Goal: Communication & Community: Ask a question

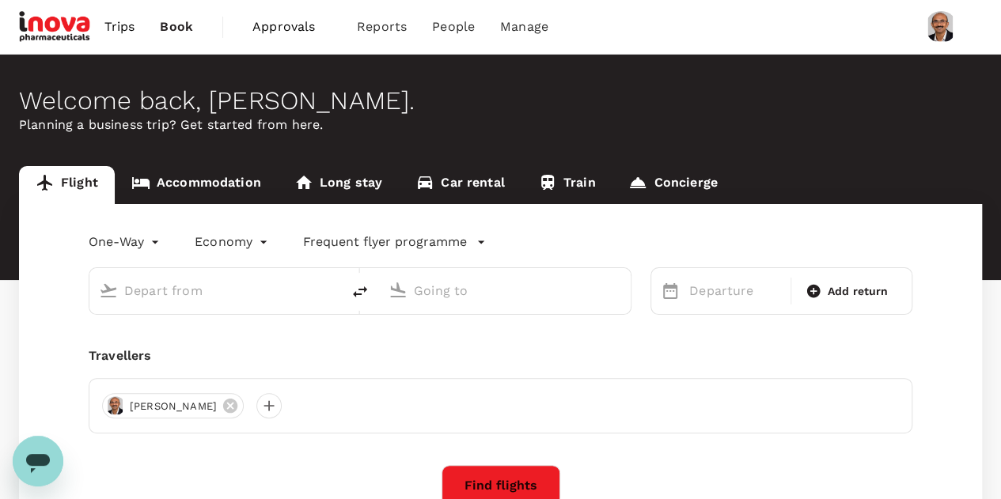
type input "roundtrip"
type input "premium-economy"
type input "Singapore Changi (SIN)"
type input "[GEOGRAPHIC_DATA], [GEOGRAPHIC_DATA] (any)"
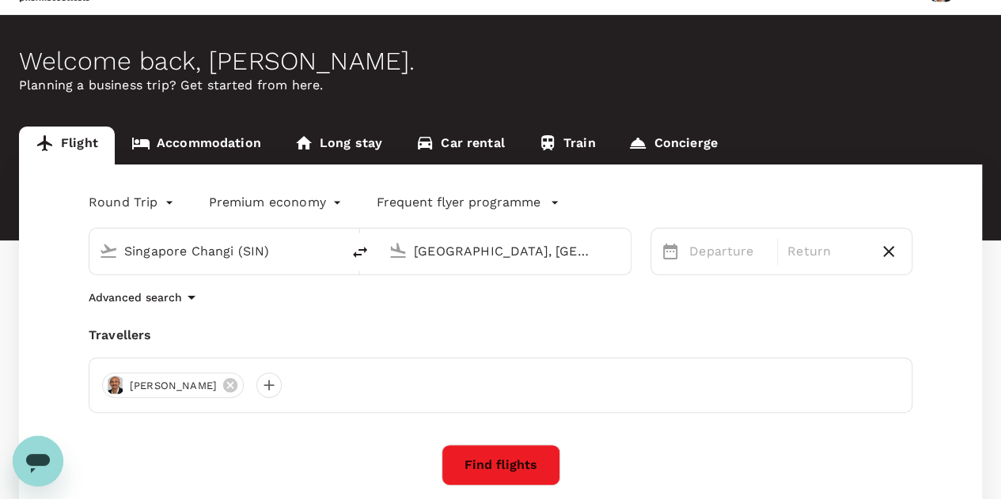
scroll to position [38, 0]
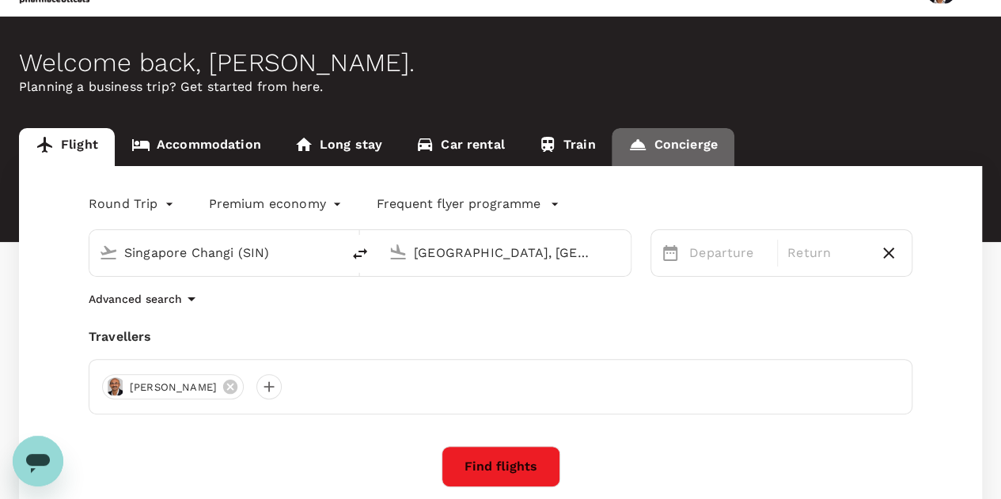
click at [689, 142] on link "Concierge" at bounding box center [673, 147] width 122 height 38
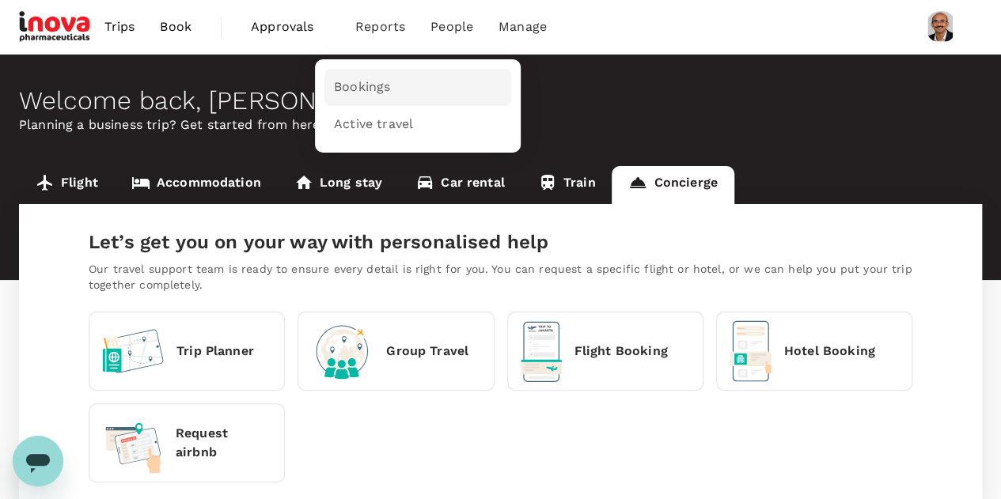
click at [362, 81] on span "Bookings" at bounding box center [362, 87] width 56 height 18
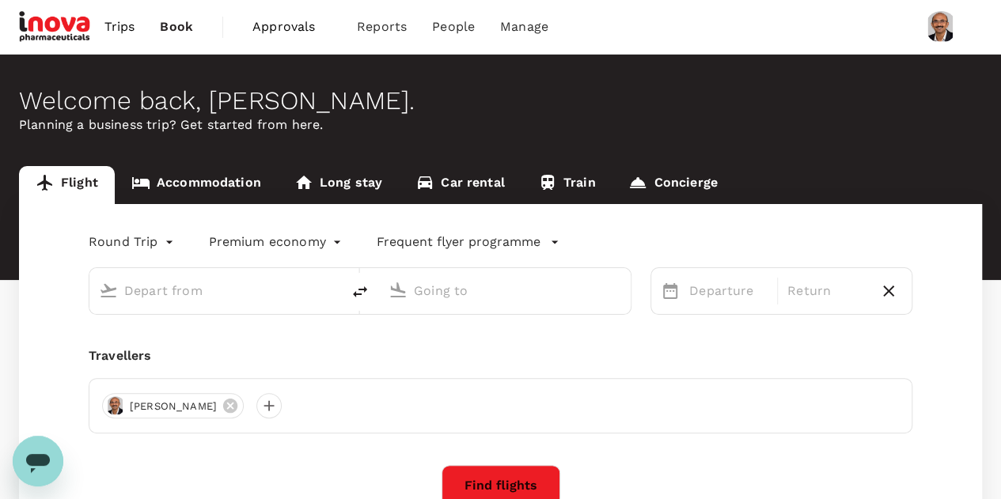
type input "Singapore Changi (SIN)"
type input "[GEOGRAPHIC_DATA], [GEOGRAPHIC_DATA] (any)"
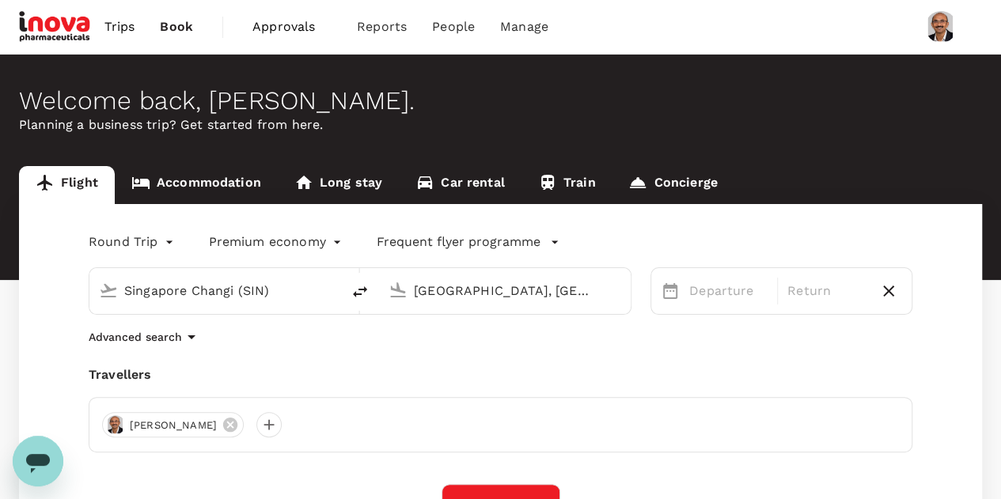
click at [46, 460] on icon "Open messaging window" at bounding box center [38, 463] width 24 height 19
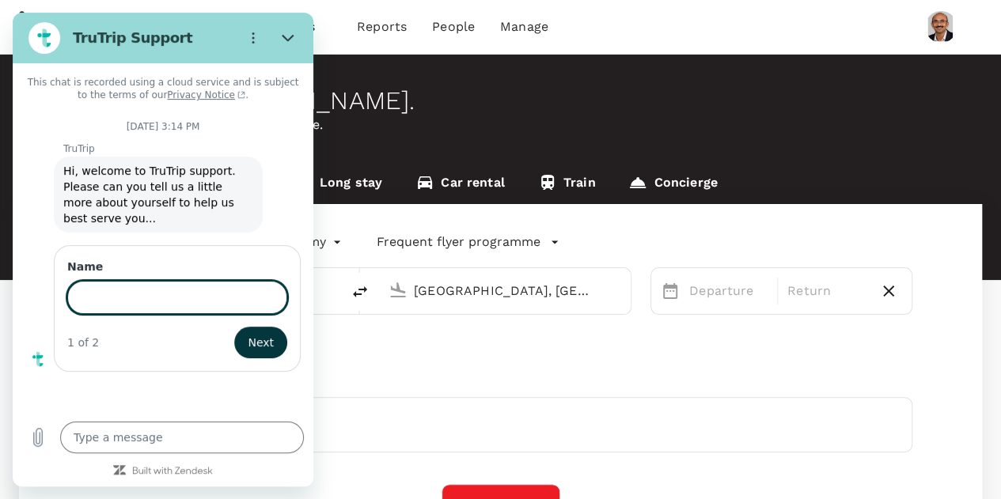
click at [162, 290] on input "Name" at bounding box center [177, 297] width 220 height 33
type input "Hi"
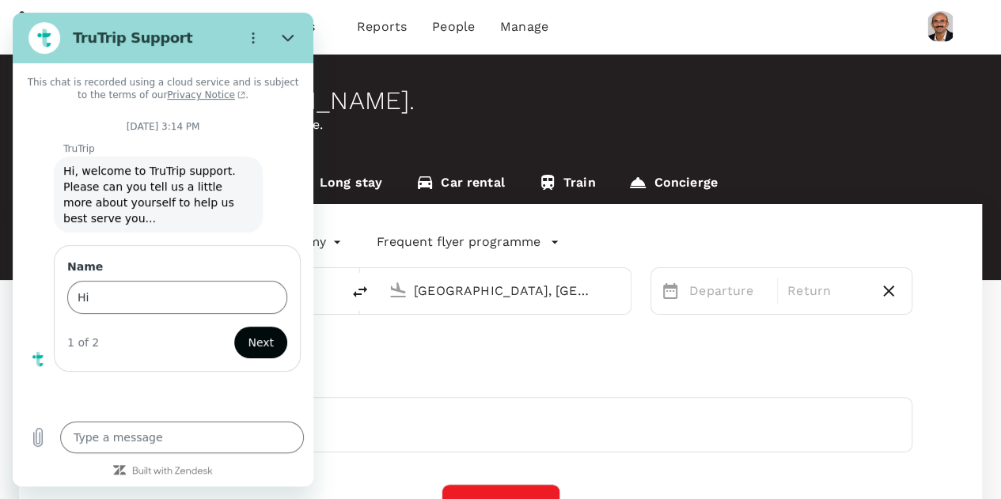
click at [266, 333] on span "Next" at bounding box center [261, 342] width 26 height 19
type textarea "x"
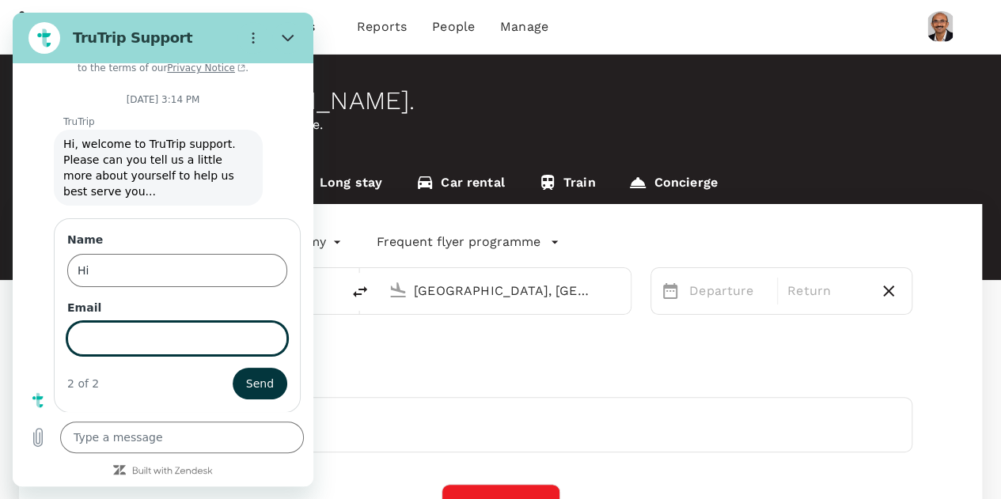
click at [146, 343] on input "Email" at bounding box center [177, 338] width 220 height 33
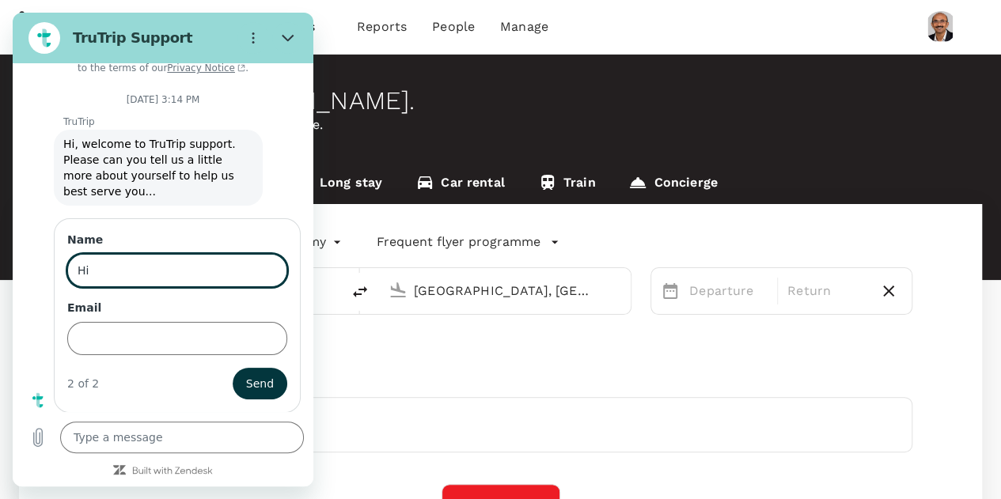
drag, startPoint x: 132, startPoint y: 265, endPoint x: 59, endPoint y: 263, distance: 73.6
click at [59, 263] on div "Name Hi Email 2 of 2 Send" at bounding box center [177, 315] width 247 height 195
type input "[PERSON_NAME]"
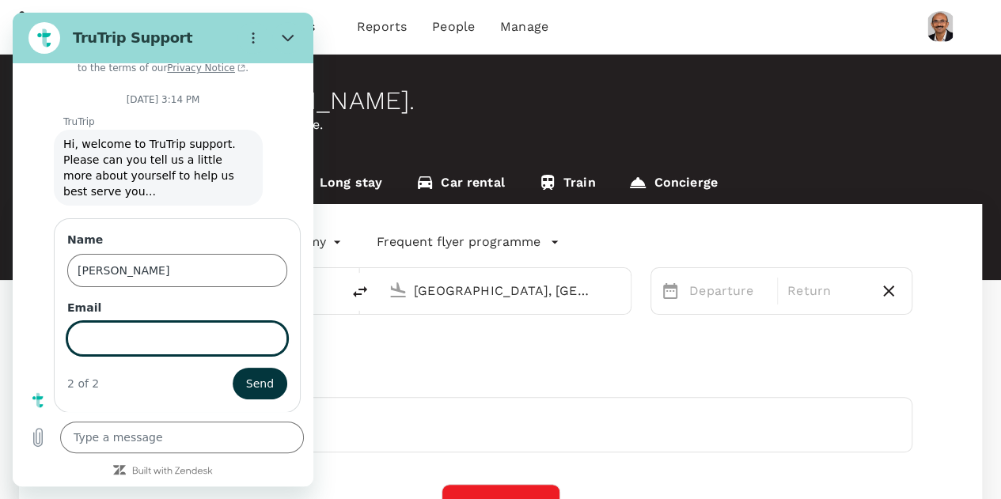
click at [97, 328] on input "Email" at bounding box center [177, 338] width 220 height 33
type input "[PERSON_NAME][EMAIL_ADDRESS][DOMAIN_NAME]"
click at [246, 381] on span "Send" at bounding box center [260, 383] width 28 height 19
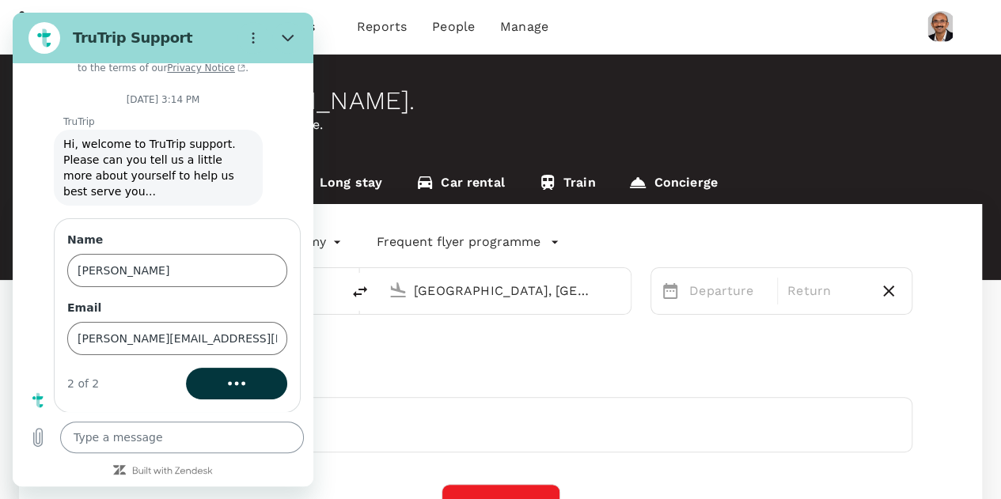
scroll to position [0, 0]
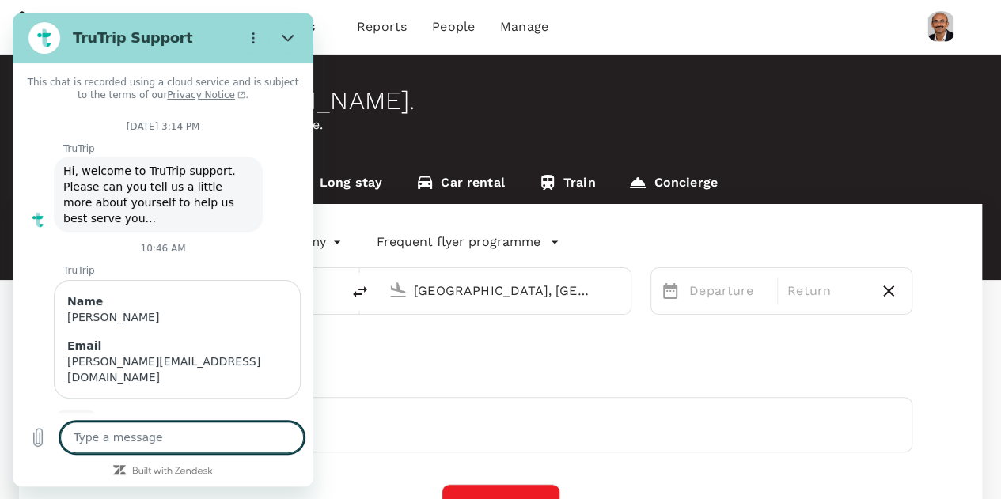
click at [174, 441] on textarea at bounding box center [182, 438] width 244 height 32
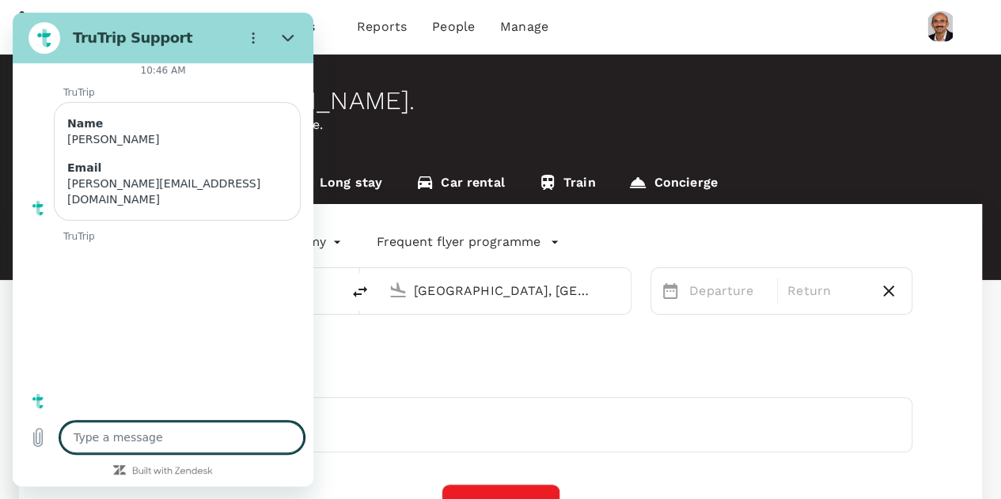
scroll to position [181, 0]
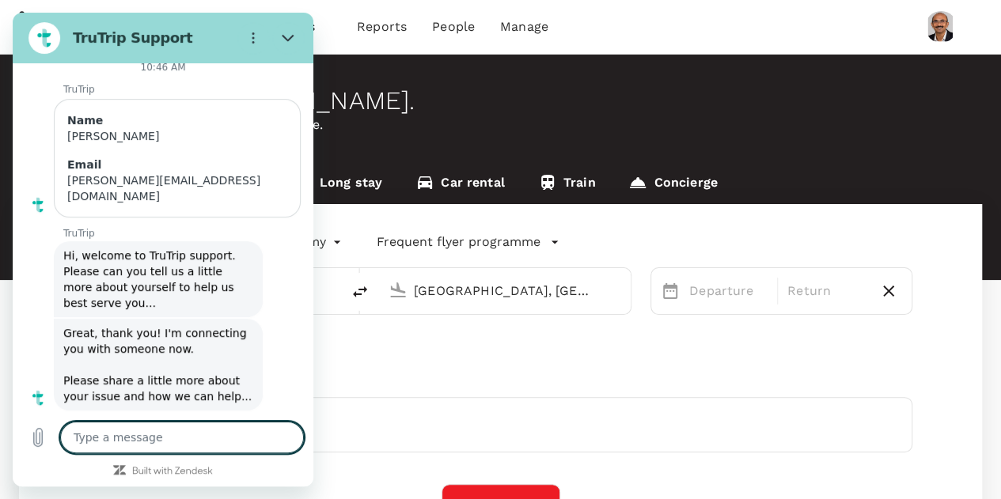
type textarea "x"
click at [180, 425] on textarea at bounding box center [182, 438] width 244 height 32
click at [198, 434] on textarea at bounding box center [182, 438] width 244 height 32
type textarea "I"
type textarea "x"
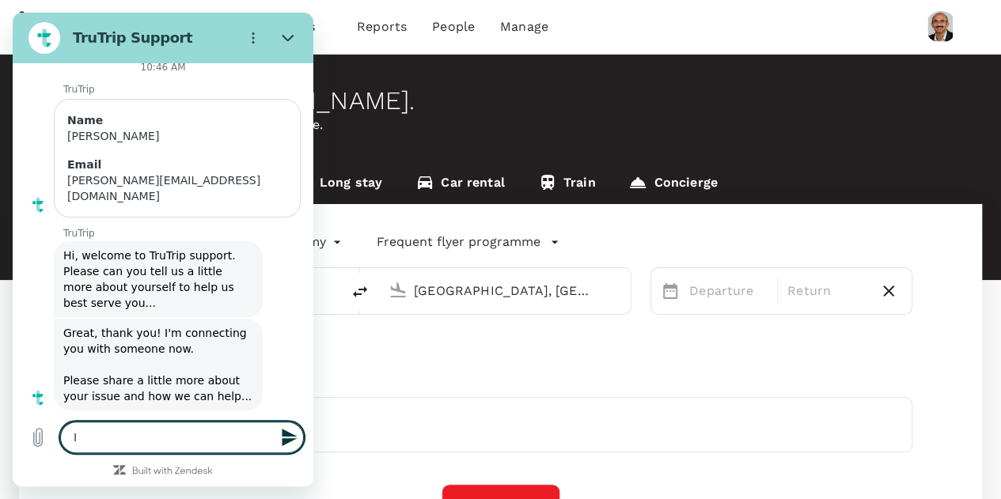
type textarea "I"
type textarea "x"
type textarea "I h"
type textarea "x"
type textarea "I ha"
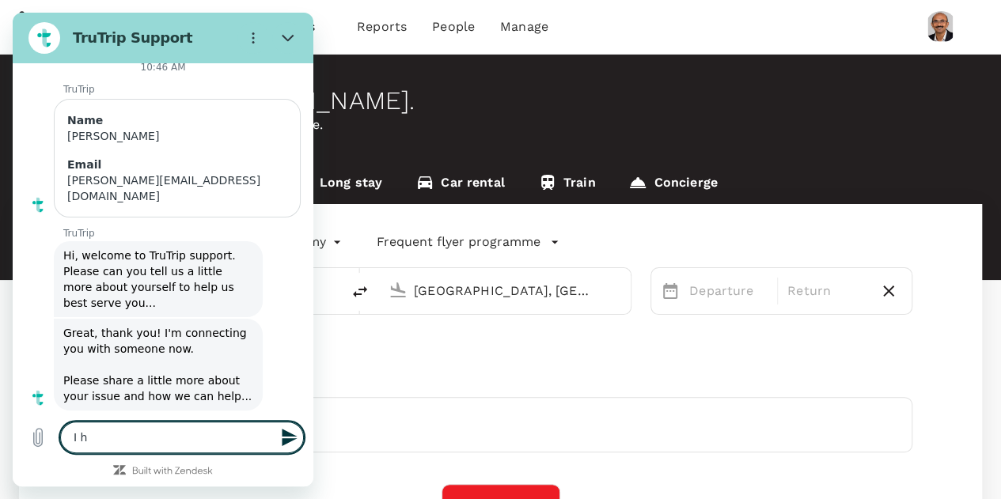
type textarea "x"
type textarea "I hav"
type textarea "x"
type textarea "I have"
type textarea "x"
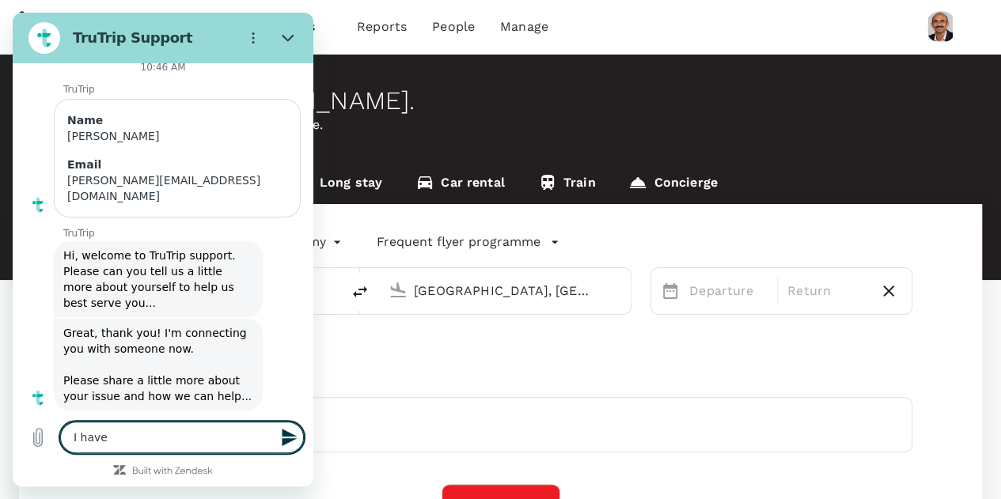
type textarea "I have"
type textarea "x"
type textarea "I have n"
type textarea "x"
type textarea "I have no"
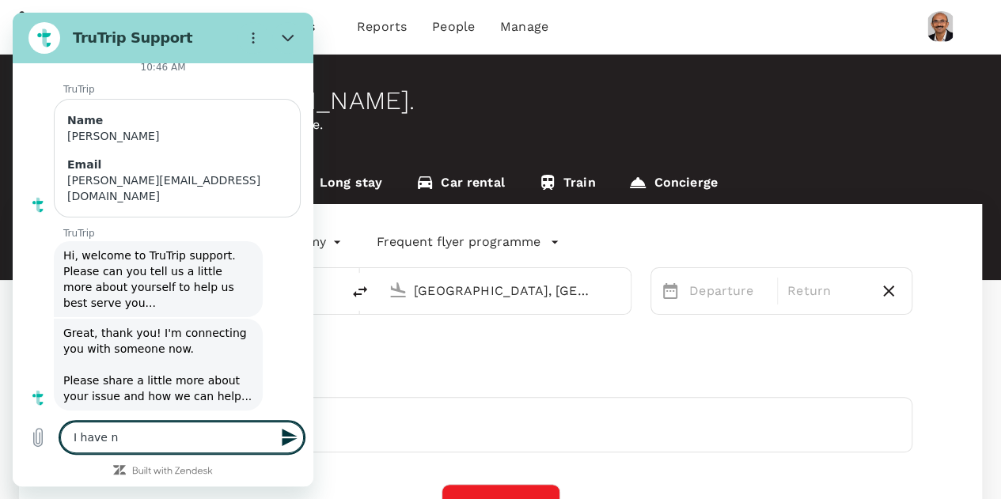
type textarea "x"
type textarea "I have not"
type textarea "x"
type textarea "I have not"
type textarea "x"
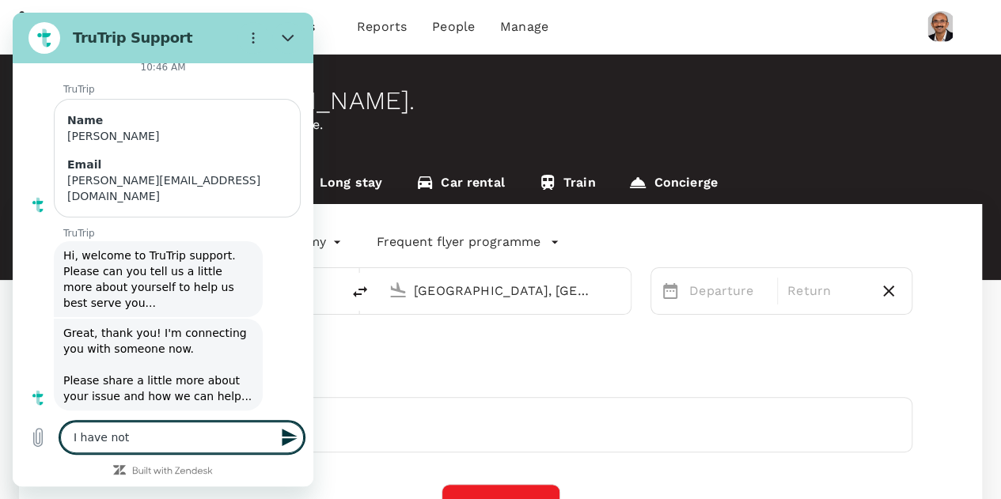
type textarea "I have not r"
type textarea "x"
type textarea "I have not re"
type textarea "x"
type textarea "I have not rec"
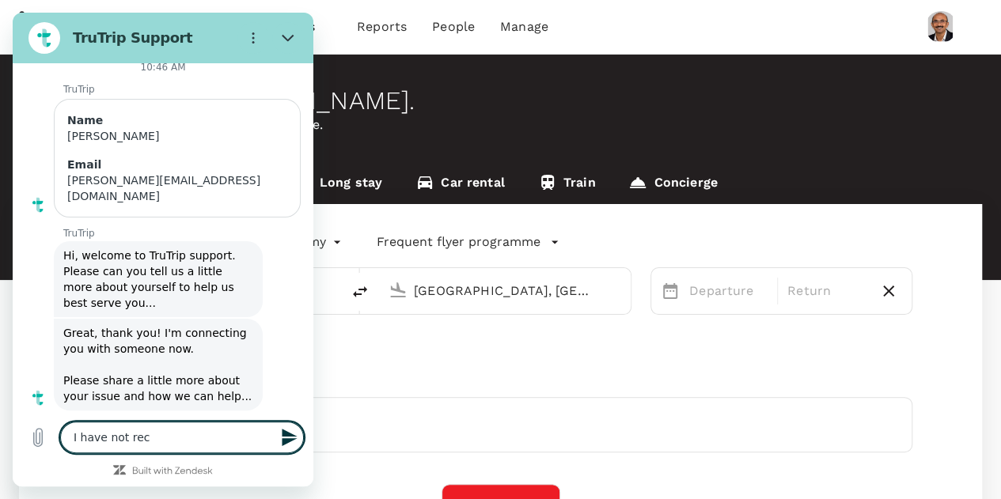
type textarea "x"
type textarea "I have not reci"
type textarea "x"
type textarea "I have not [PERSON_NAME]"
type textarea "x"
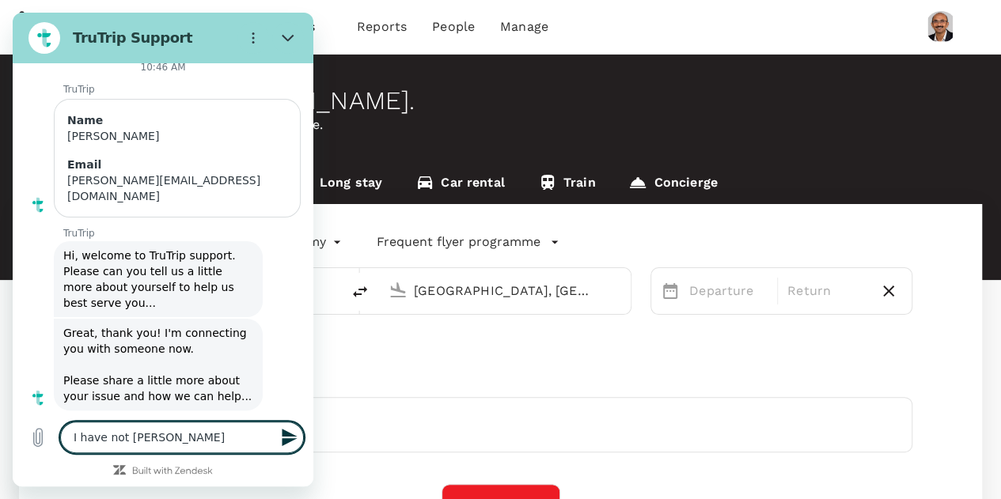
type textarea "I have not reciev"
type textarea "x"
type textarea "I have not recieve"
type textarea "x"
type textarea "I have not recieved"
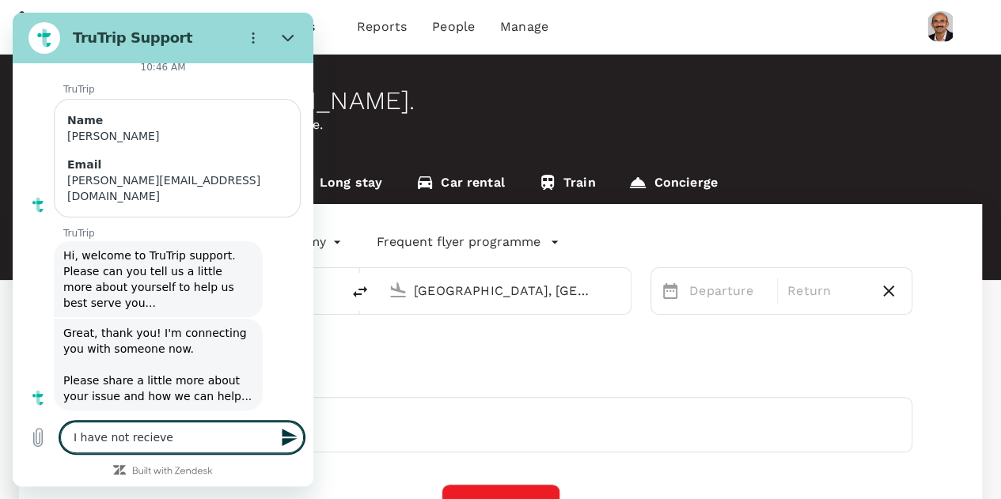
type textarea "x"
type textarea "I have not recieved"
type textarea "x"
type textarea "I have not recieved i"
type textarea "x"
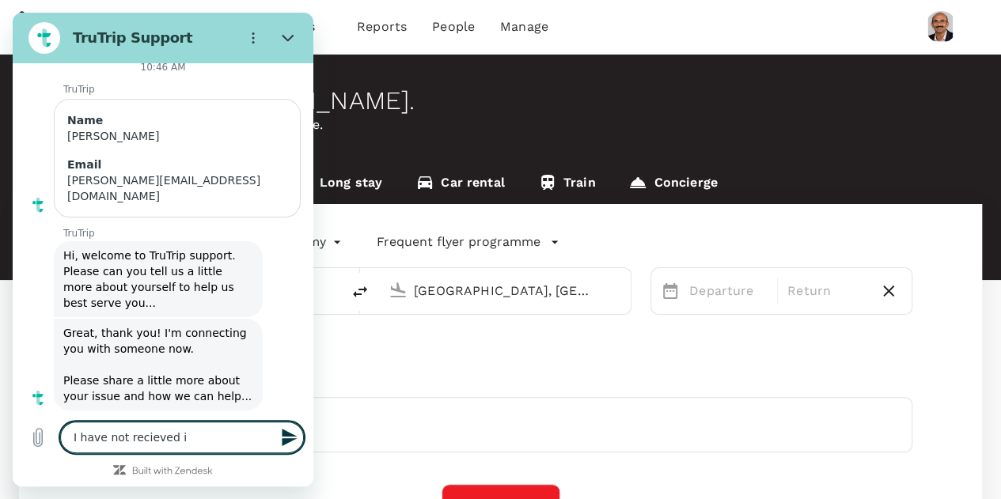
type textarea "I have not recieved"
type textarea "x"
type textarea "I have not recieved"
type textarea "x"
type textarea "I have not recieve"
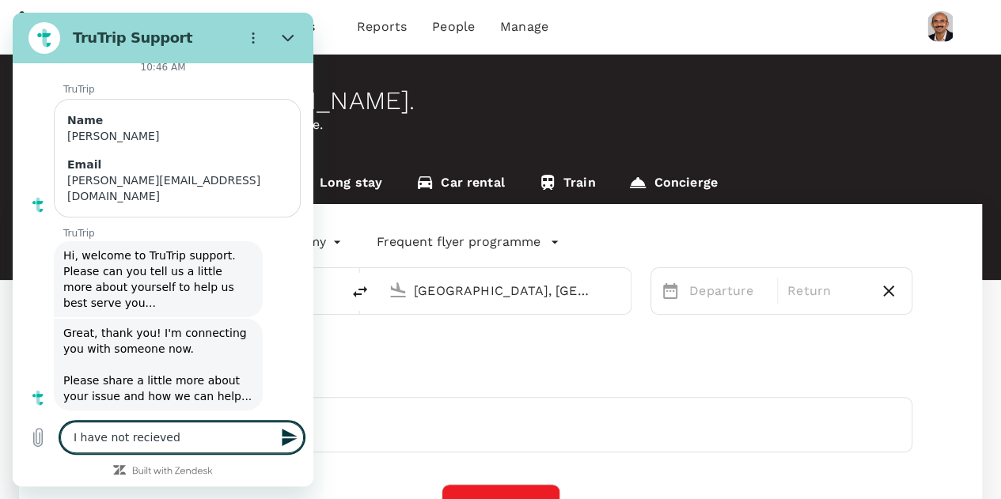
type textarea "x"
type textarea "I have not reciev"
type textarea "x"
type textarea "I have not [PERSON_NAME]"
type textarea "x"
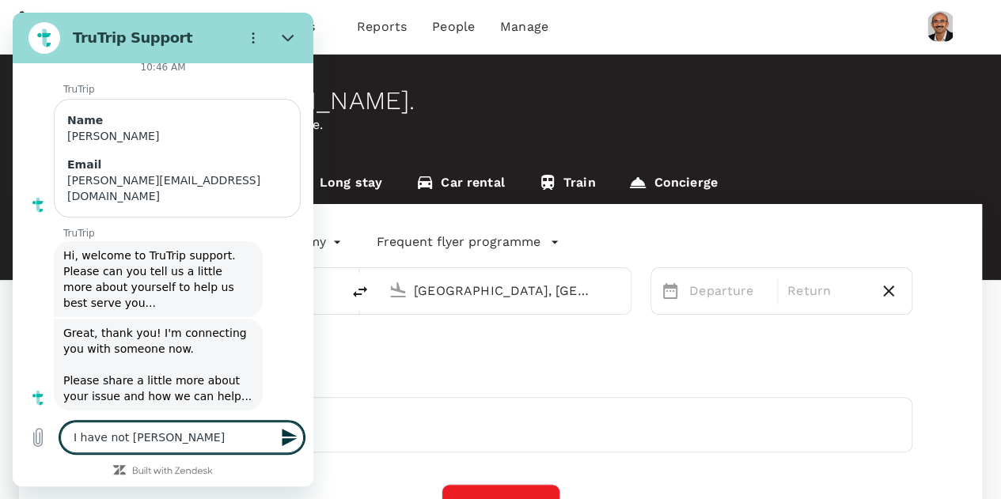
type textarea "I have not reci"
type textarea "x"
type textarea "I have not rec"
type textarea "x"
type textarea "I have not rece"
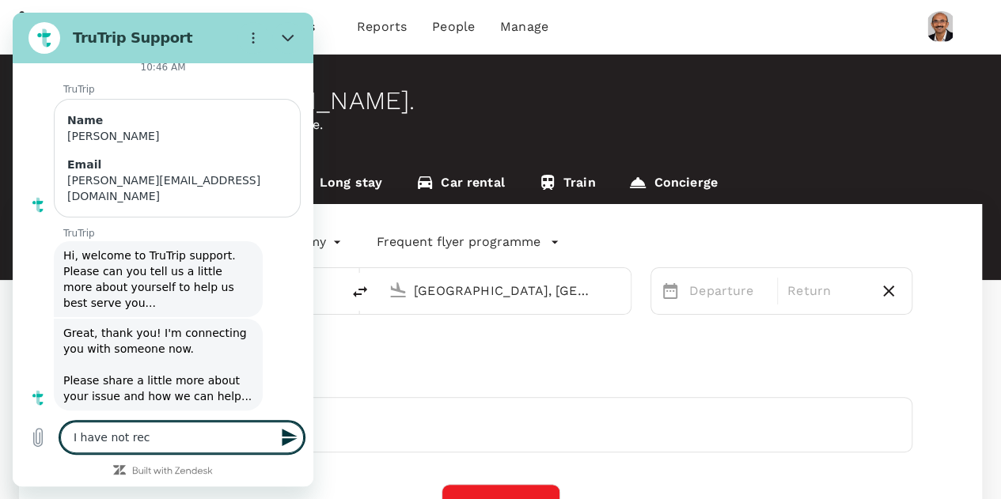
type textarea "x"
type textarea "I have not recei"
type textarea "x"
type textarea "I have not receiv"
type textarea "x"
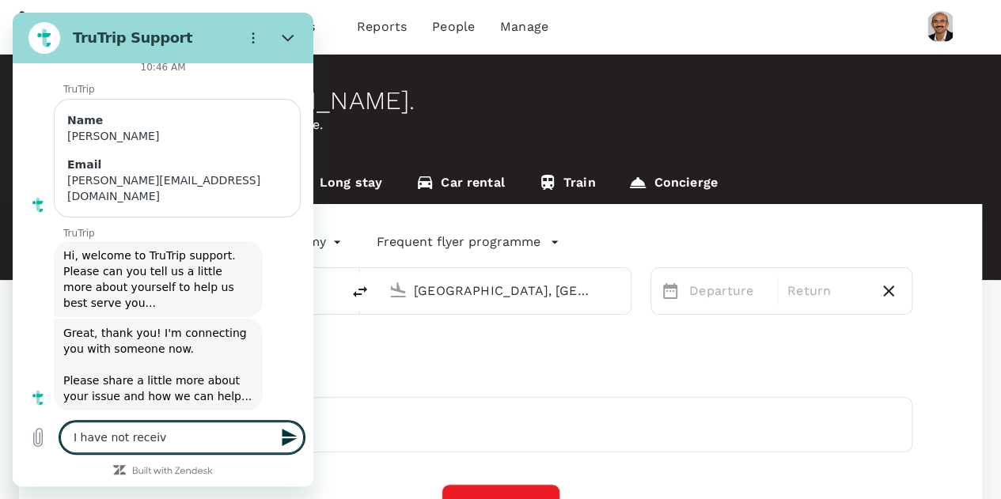
type textarea "I have not receive"
type textarea "x"
type textarea "I have not received"
type textarea "x"
type textarea "I have not received"
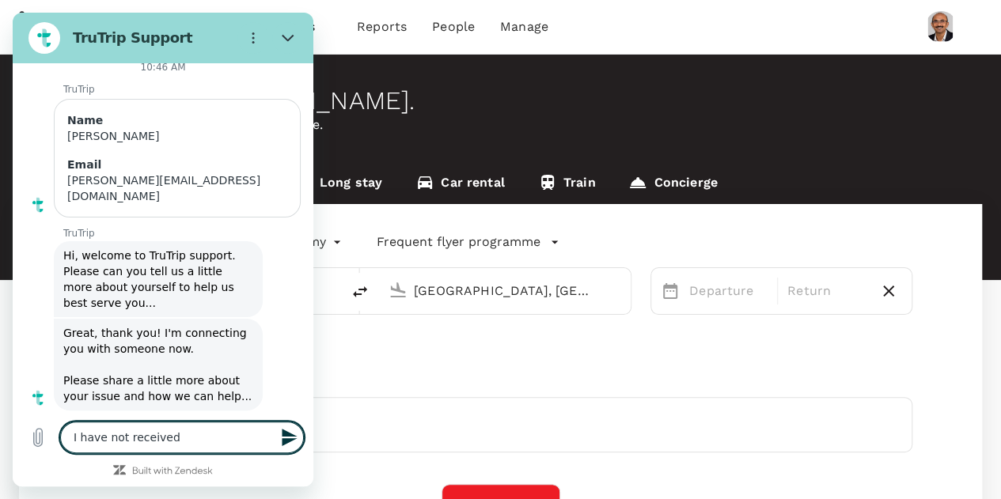
type textarea "x"
type textarea "I have not received i"
type textarea "x"
type textarea "I have not received in"
type textarea "x"
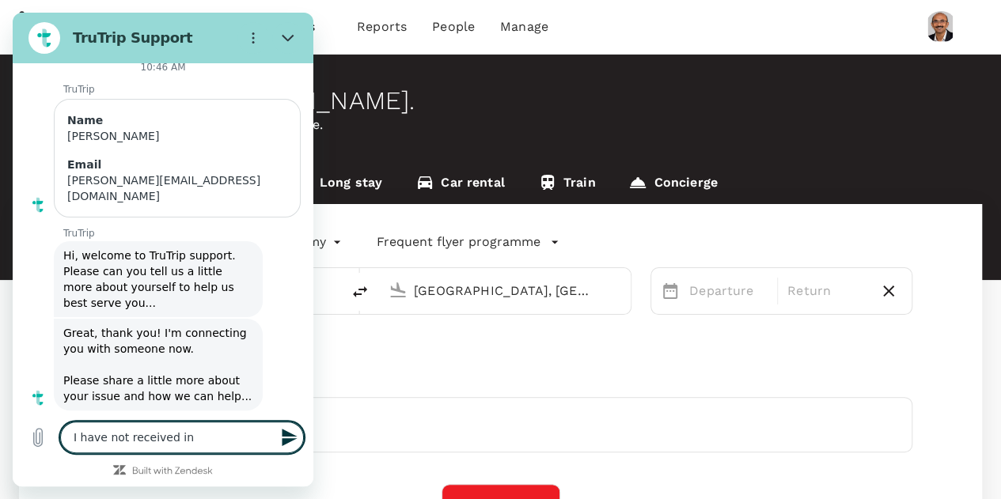
type textarea "I have not received inv"
type textarea "x"
type textarea "I have not received invo"
type textarea "x"
type textarea "I have not received invoi"
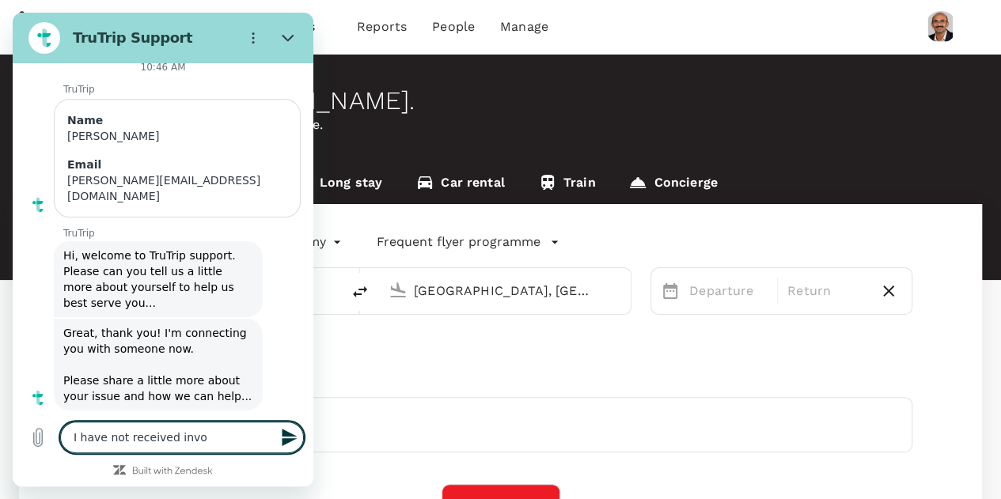
type textarea "x"
type textarea "I have not received invoic"
type textarea "x"
type textarea "I have not received invoice"
type textarea "x"
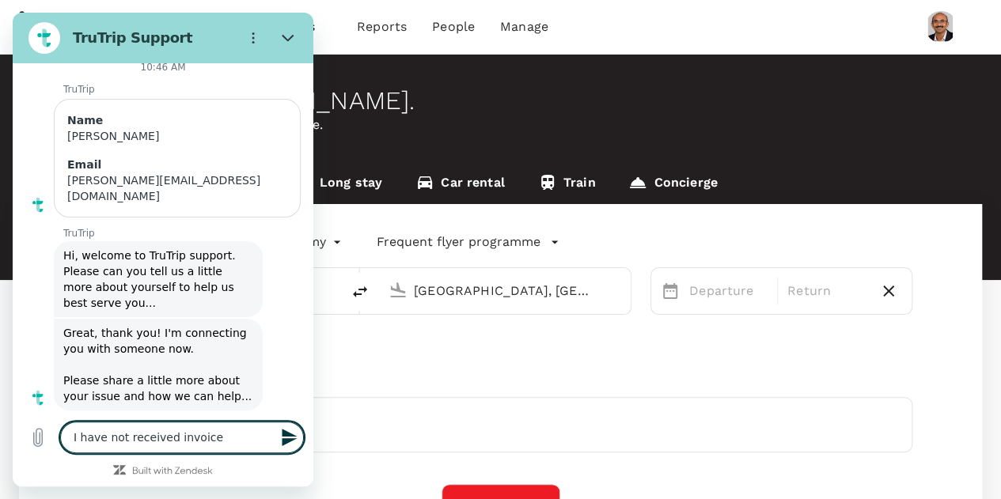
type textarea "I have not received invoices"
type textarea "x"
type textarea "I have not received invoices"
type textarea "x"
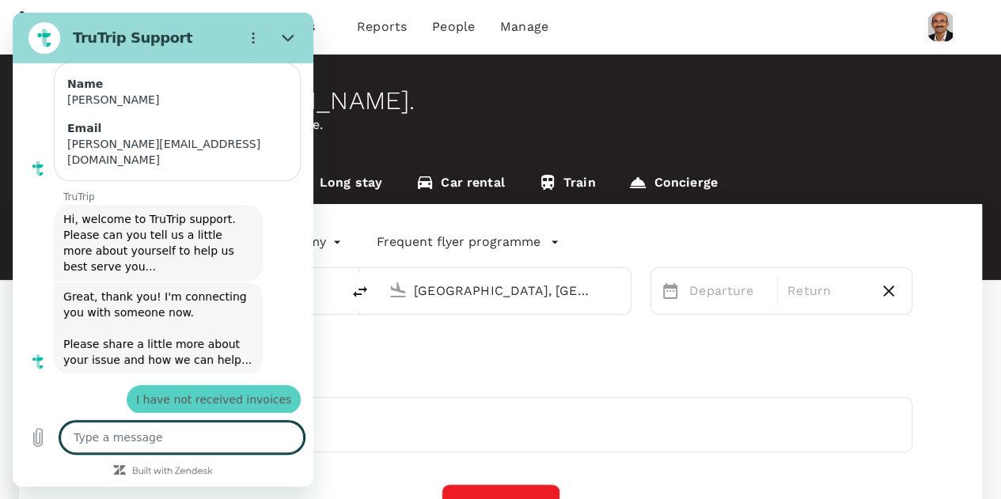
type textarea "x"
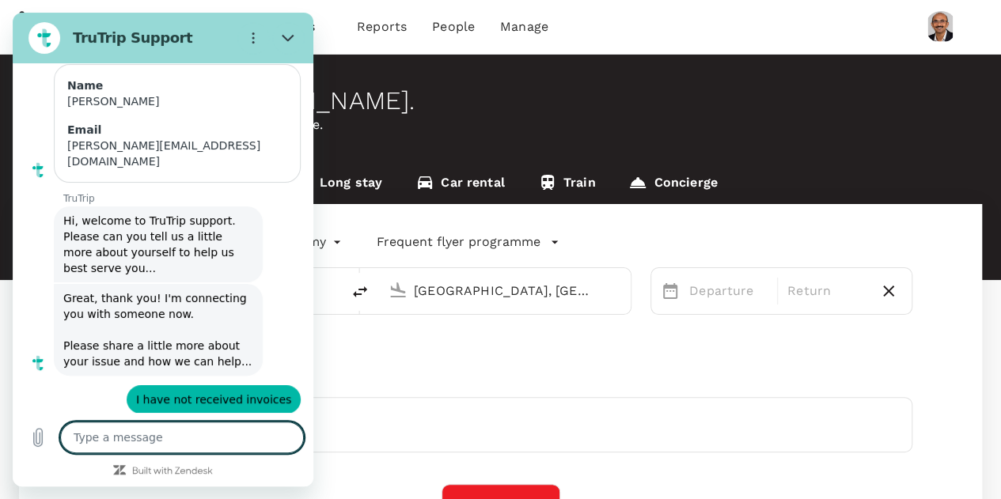
scroll to position [219, 0]
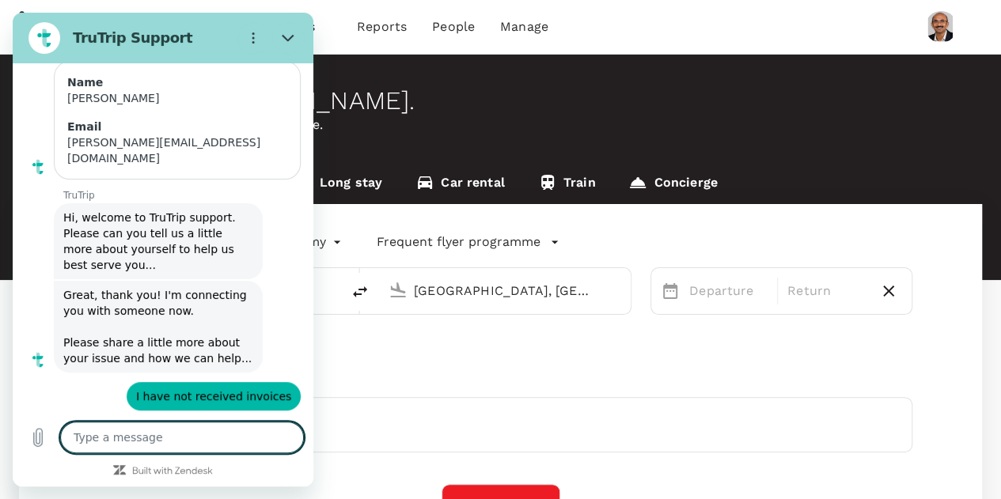
type textarea "f"
type textarea "x"
type textarea "fo"
type textarea "x"
type textarea "for"
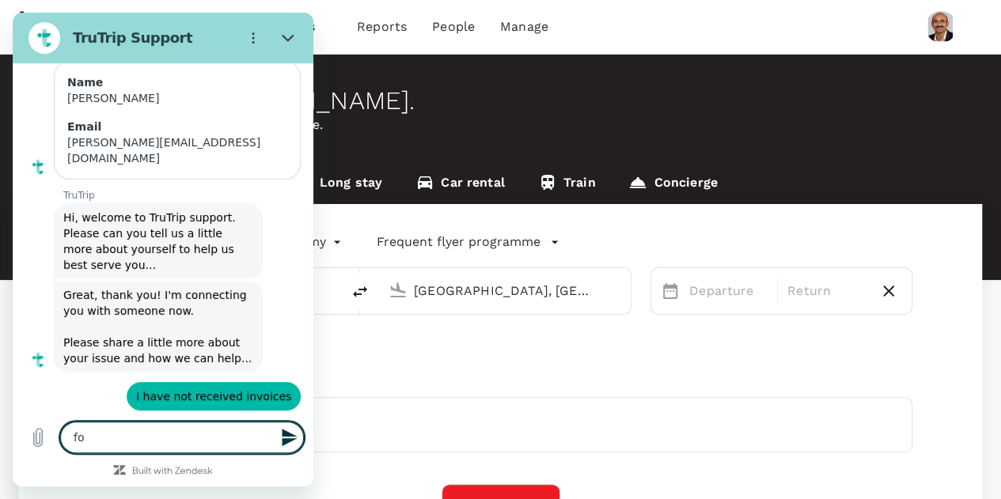
type textarea "x"
type textarea "for"
type textarea "x"
type textarea "for t"
type textarea "x"
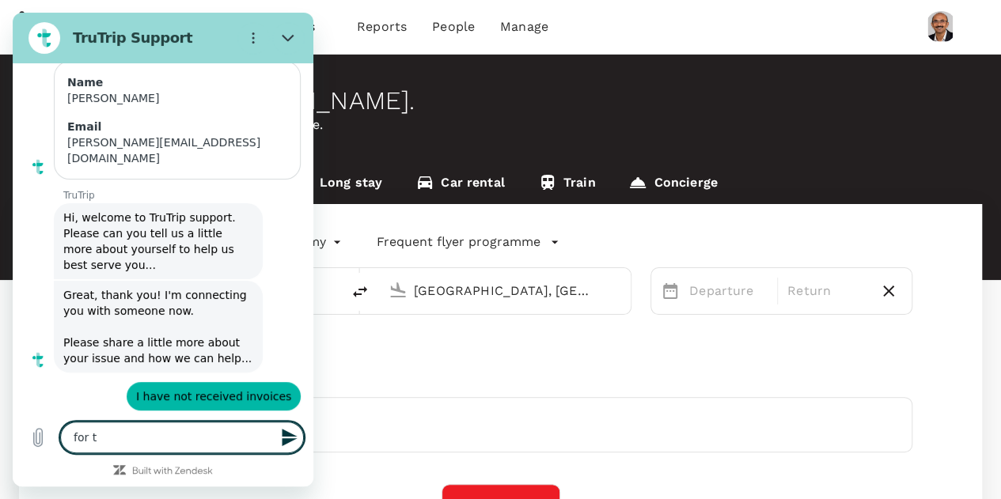
type textarea "for th"
type textarea "x"
type textarea "for the"
type textarea "x"
type textarea "for the"
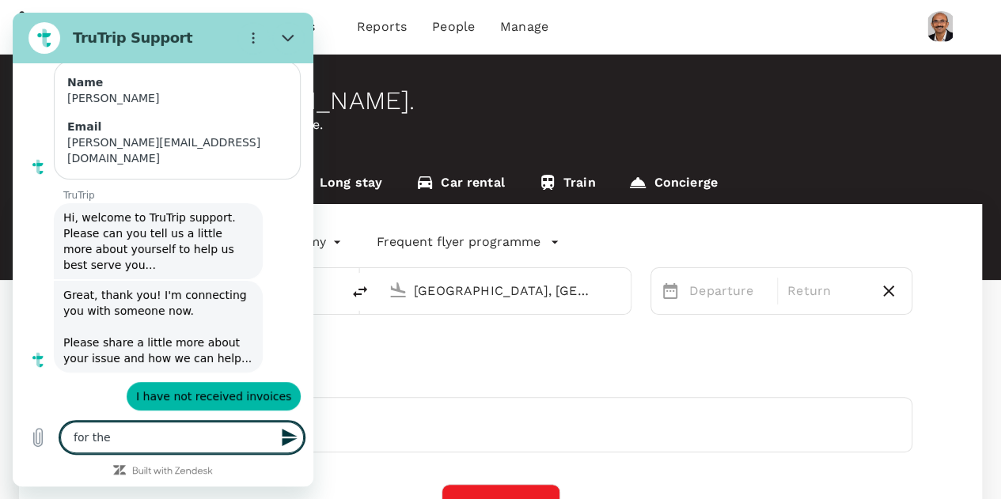
type textarea "x"
type textarea "for the c"
type textarea "x"
type textarea "for the ca"
type textarea "x"
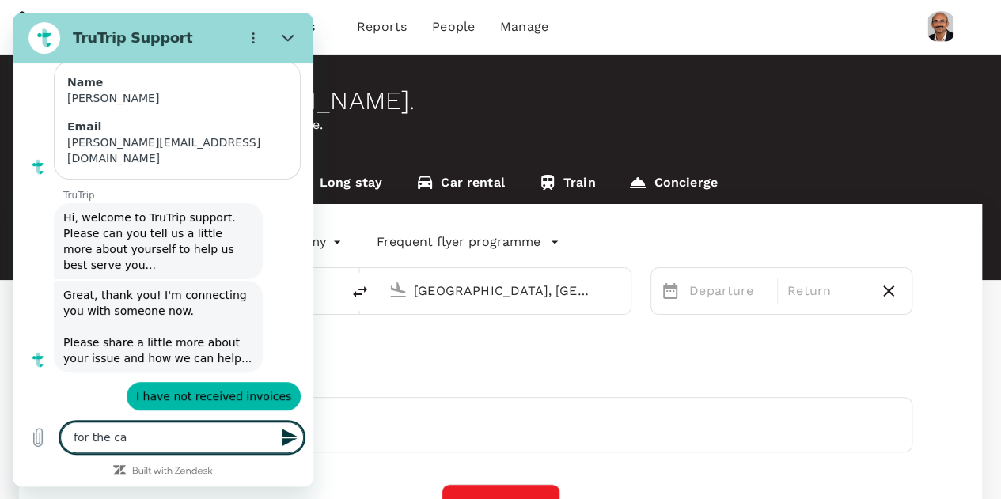
type textarea "for the car"
type textarea "x"
type textarea "for the car"
type textarea "x"
type textarea "for the car h"
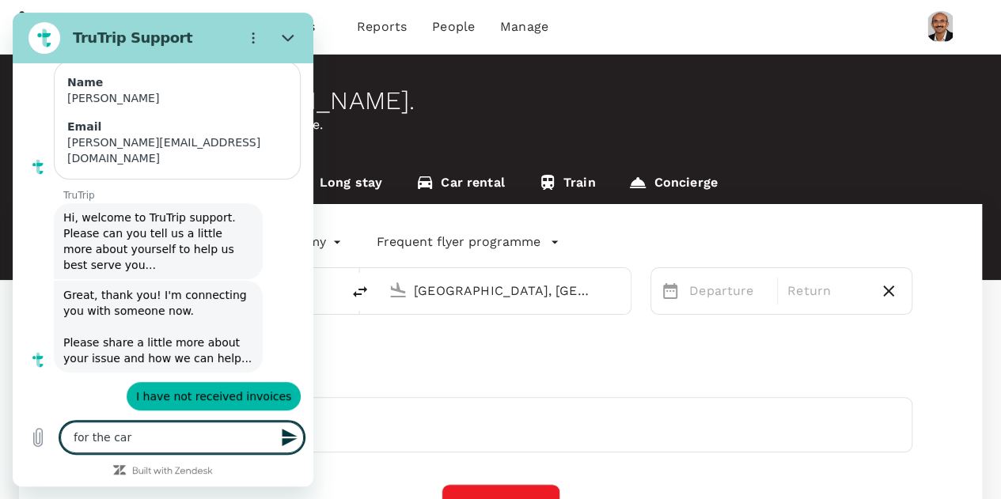
type textarea "x"
type textarea "for the car hi"
type textarea "x"
type textarea "for the car hir"
type textarea "x"
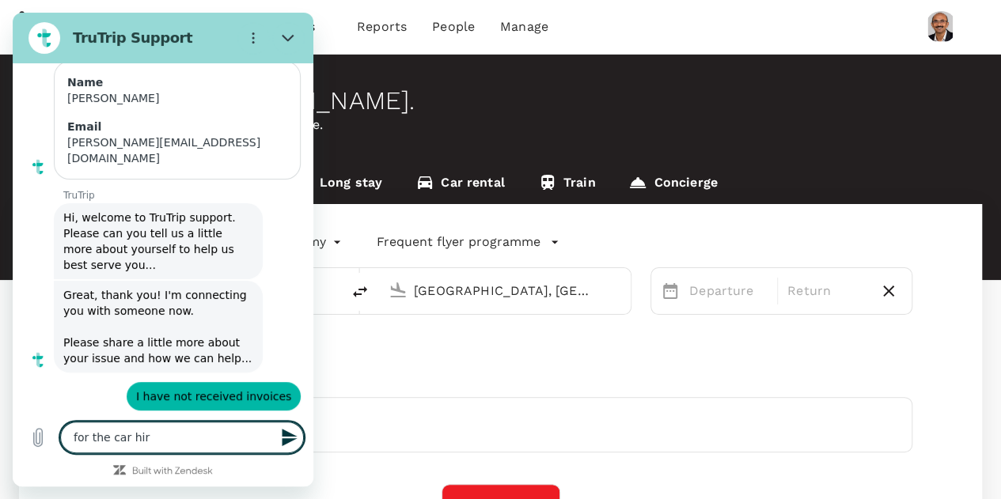
type textarea "for the car hire"
type textarea "x"
type textarea "for the car hire"
type textarea "x"
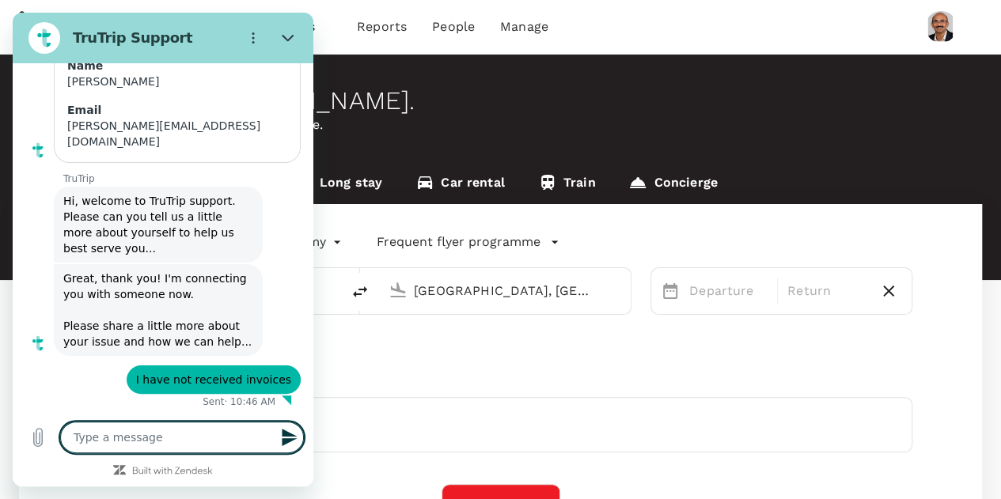
type textarea "x"
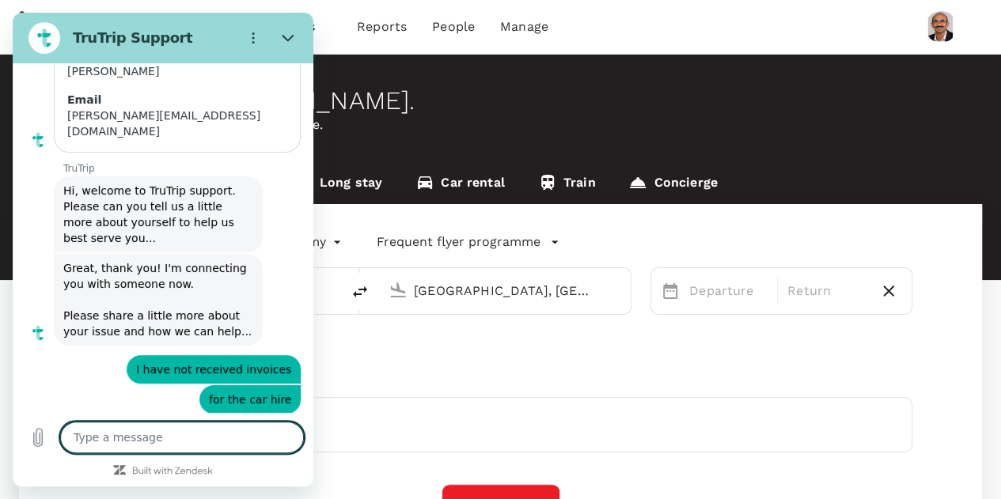
scroll to position [249, 0]
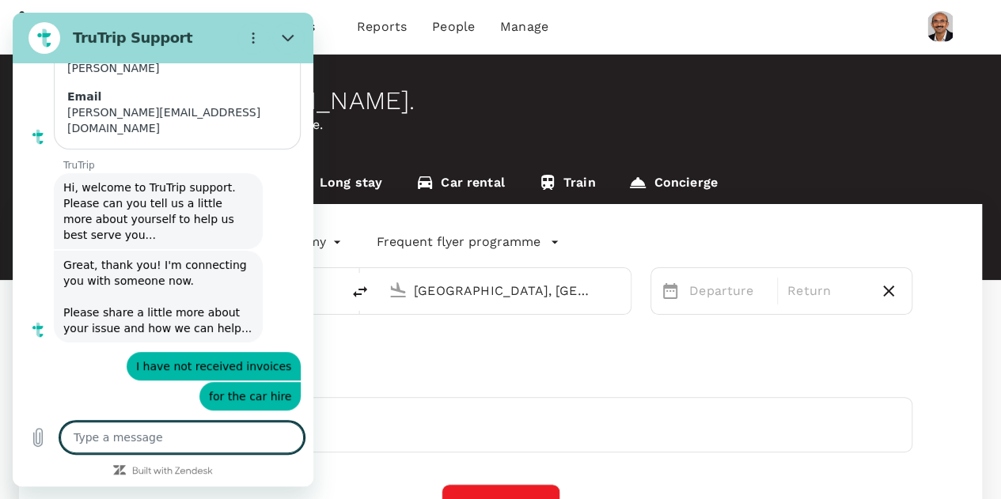
type textarea "a"
type textarea "x"
type textarea "al"
type textarea "x"
type textarea "a"
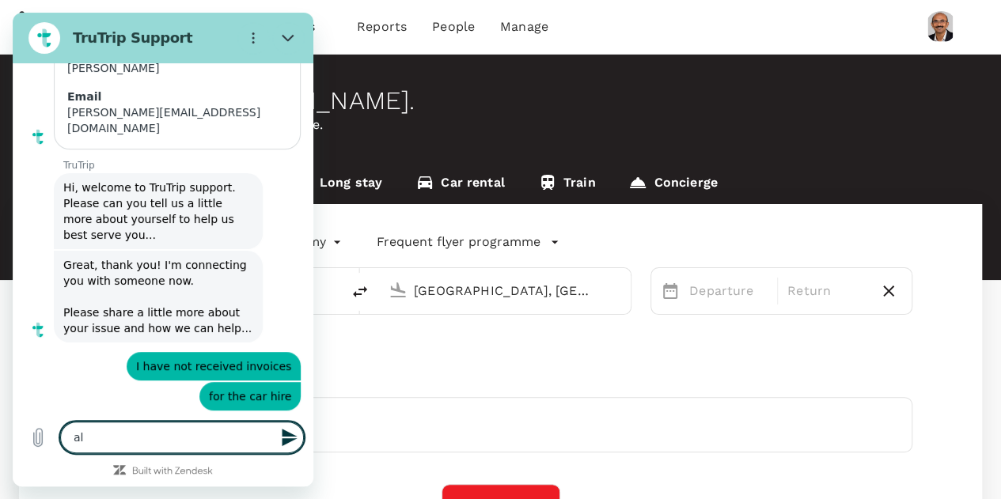
type textarea "x"
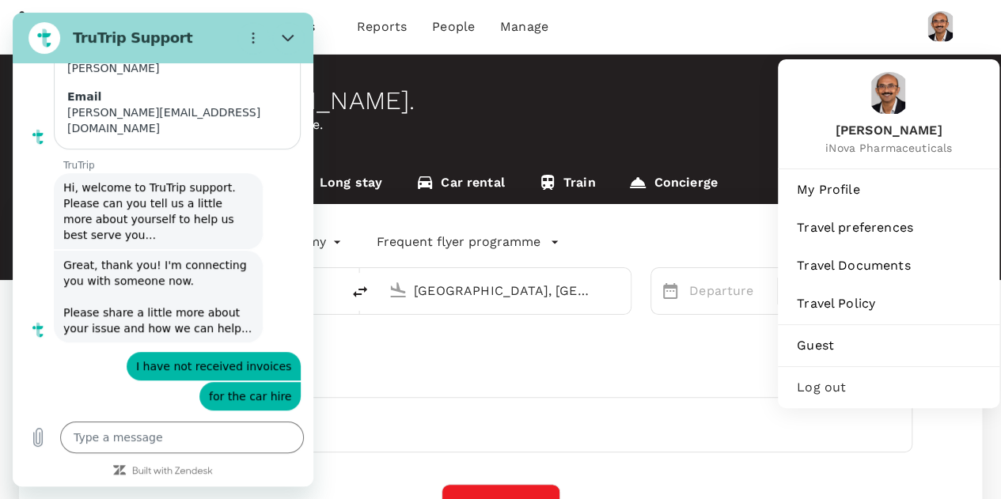
click at [945, 33] on img at bounding box center [941, 27] width 32 height 32
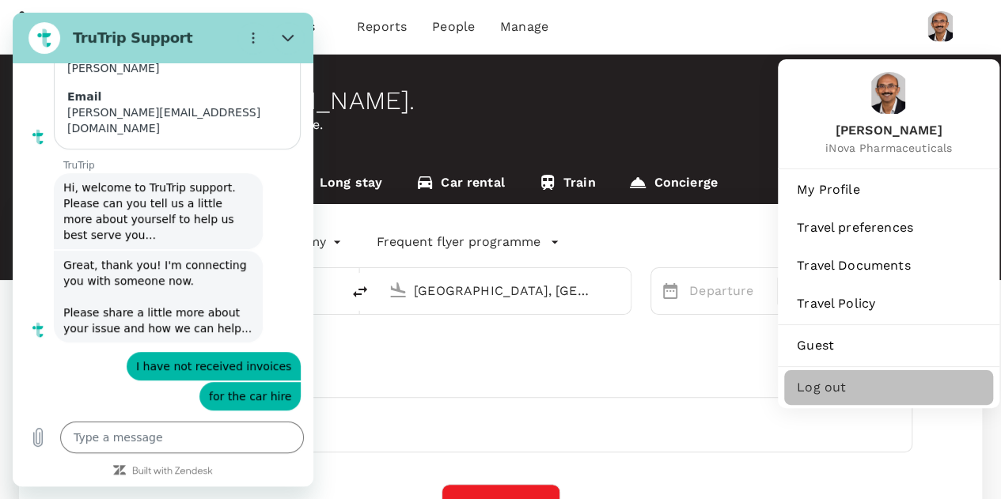
click at [824, 380] on span "Log out" at bounding box center [889, 387] width 184 height 19
